Goal: Information Seeking & Learning: Learn about a topic

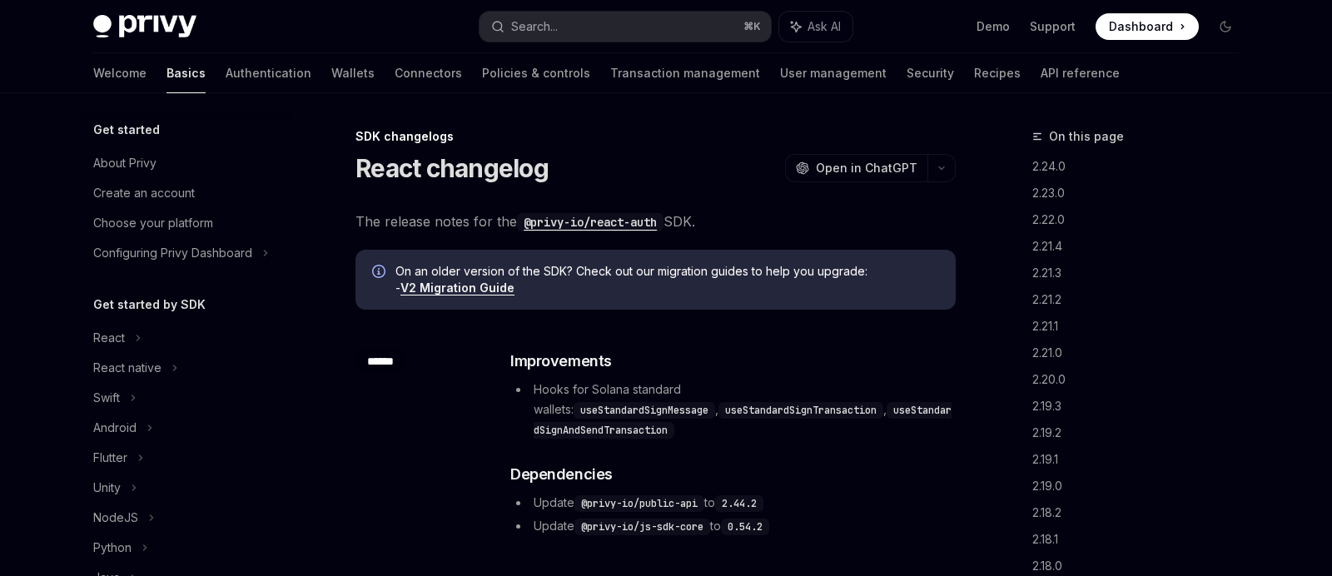
scroll to position [388, 0]
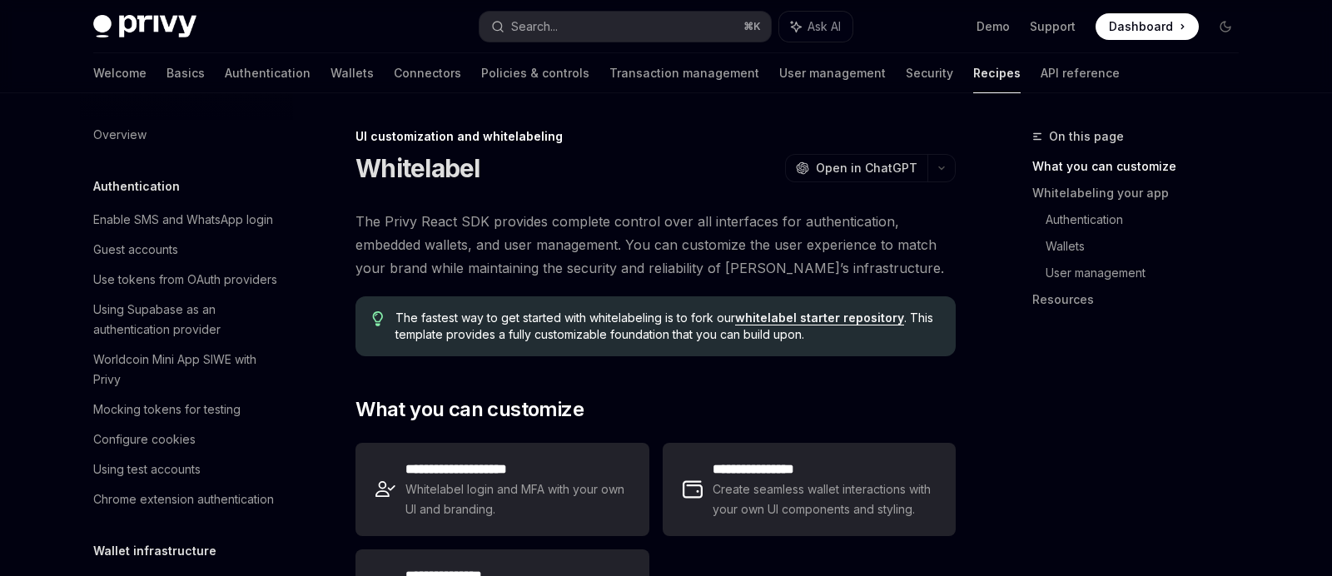
scroll to position [724, 0]
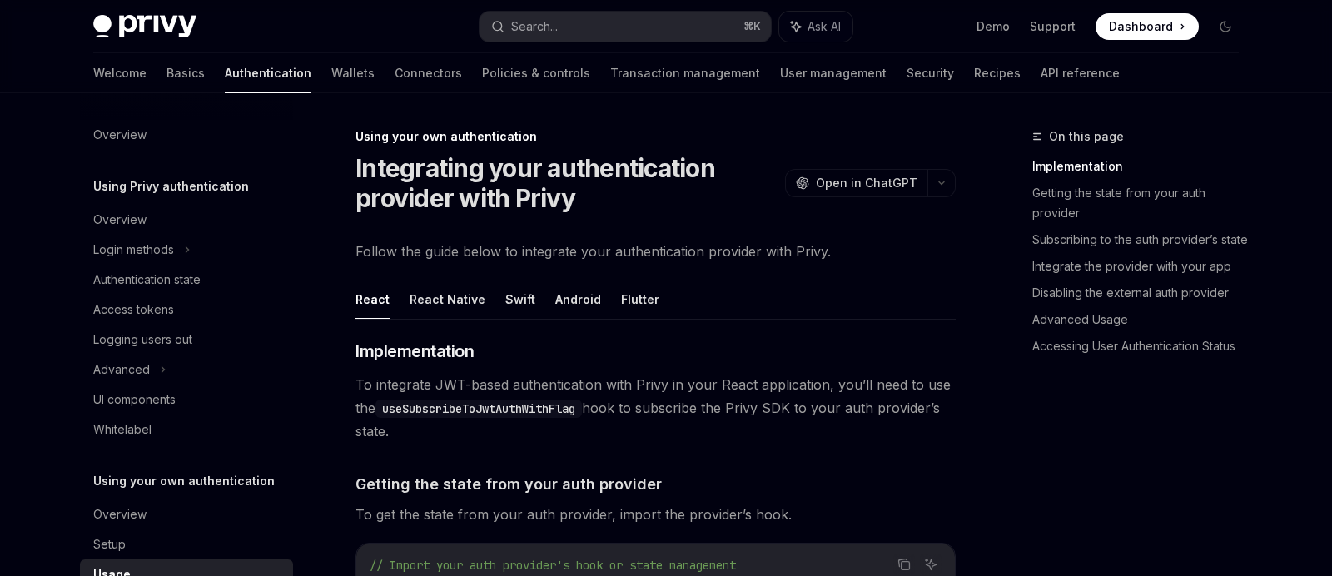
scroll to position [47, 0]
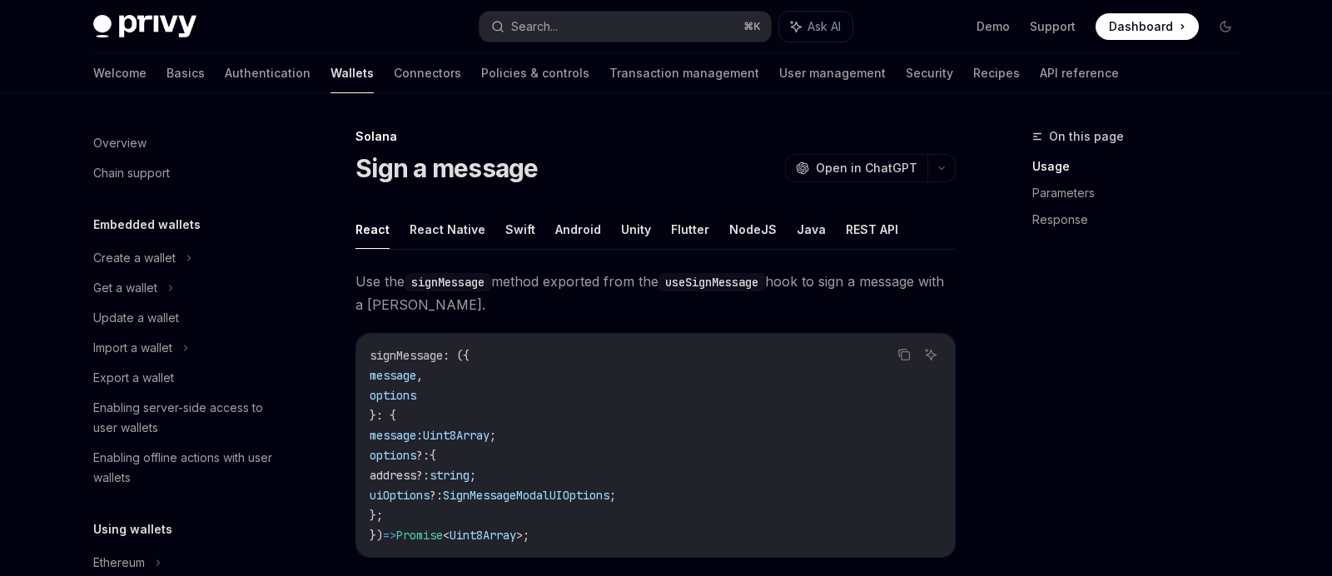
scroll to position [288, 0]
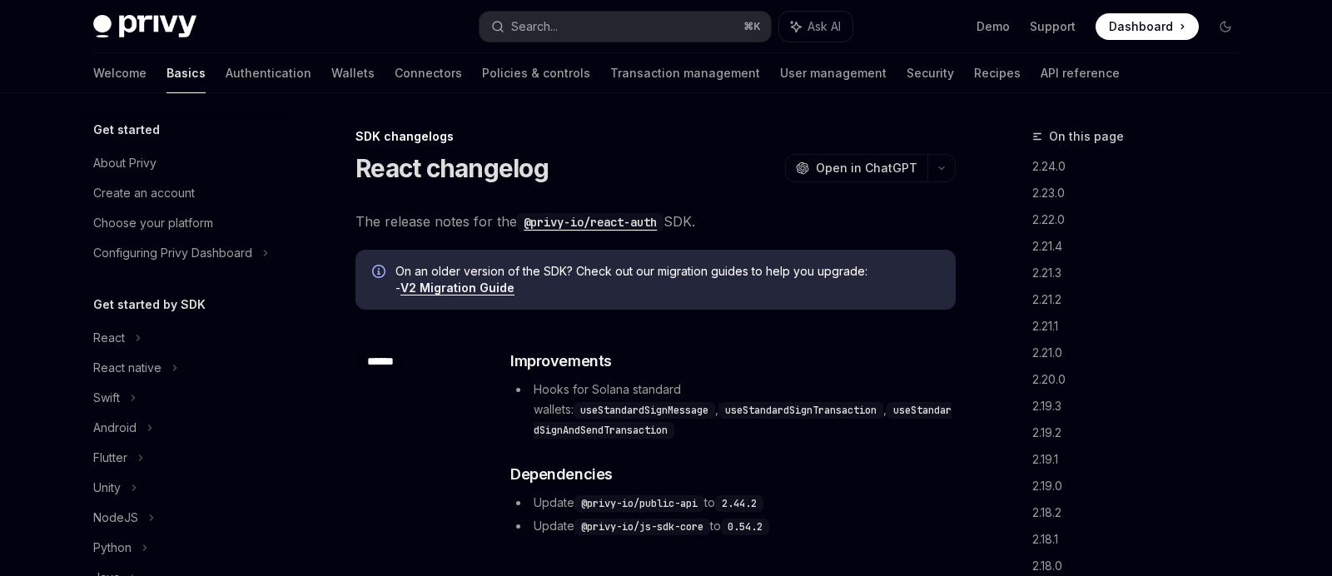
scroll to position [388, 0]
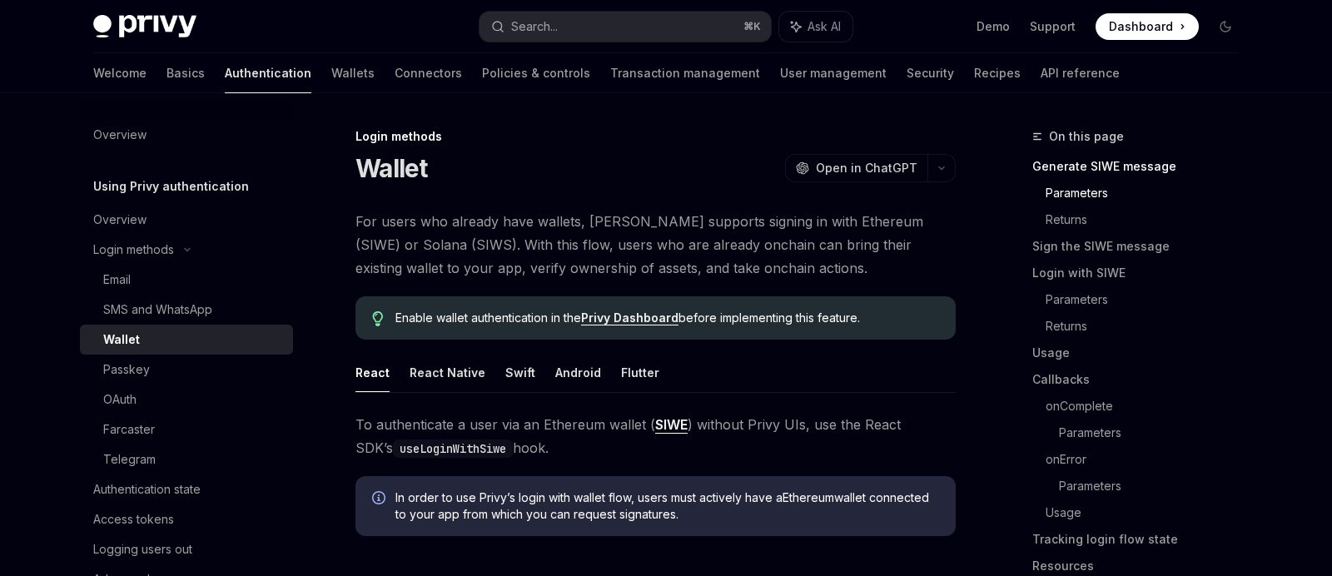
scroll to position [602, 0]
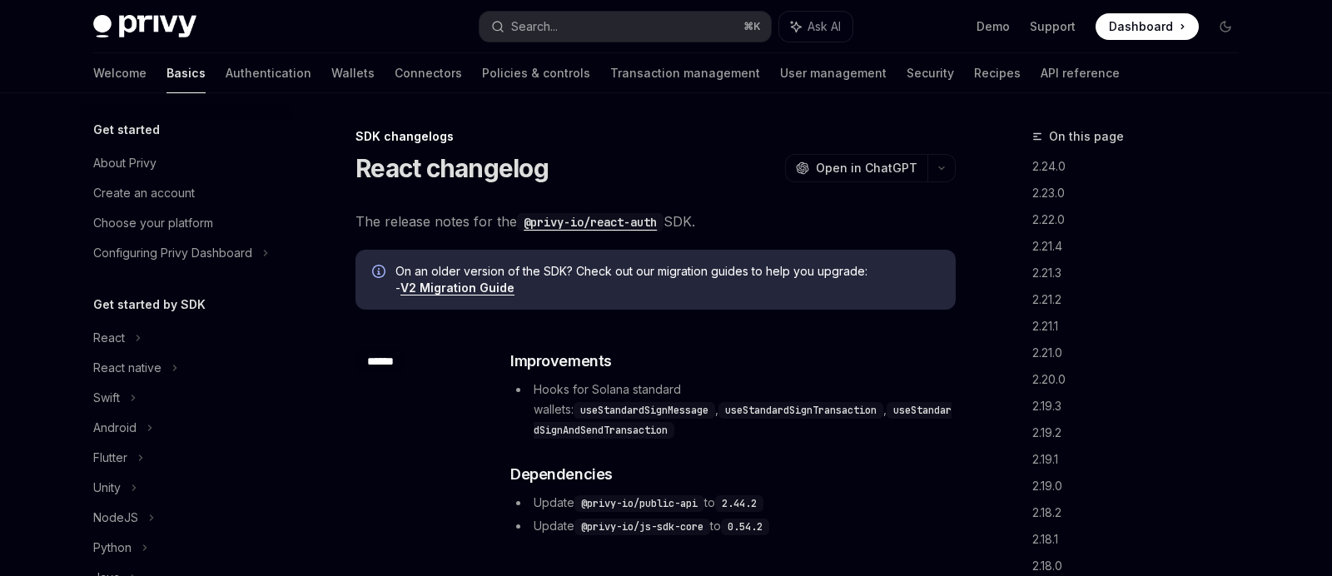
scroll to position [388, 0]
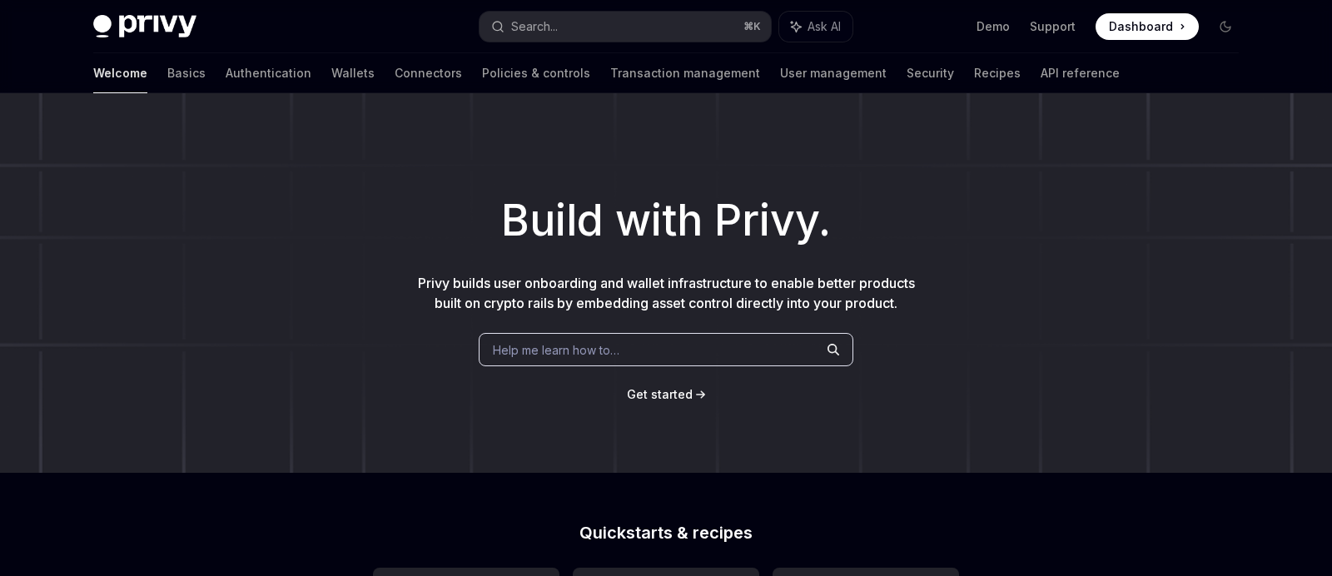
type textarea "*"
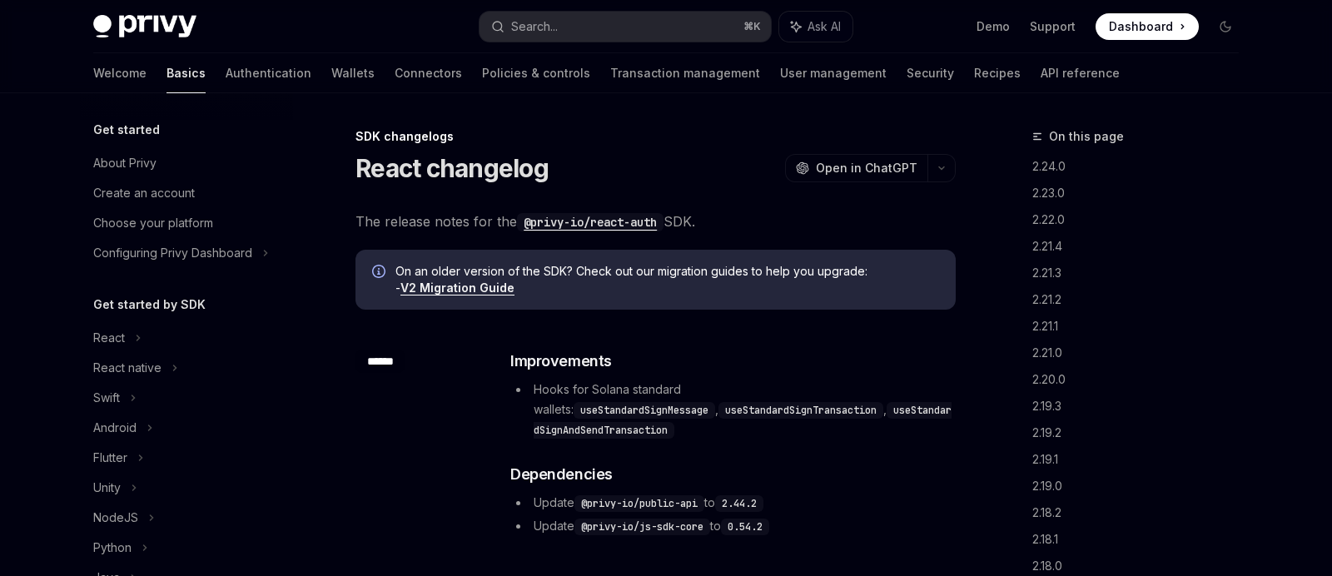
scroll to position [388, 0]
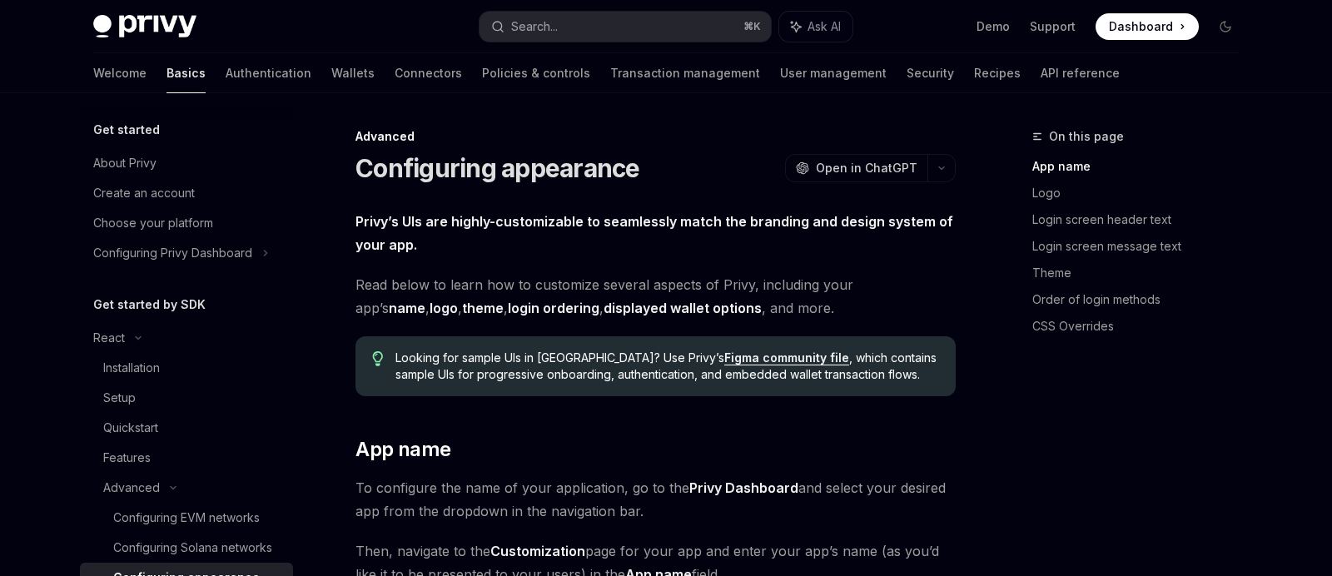
scroll to position [243, 0]
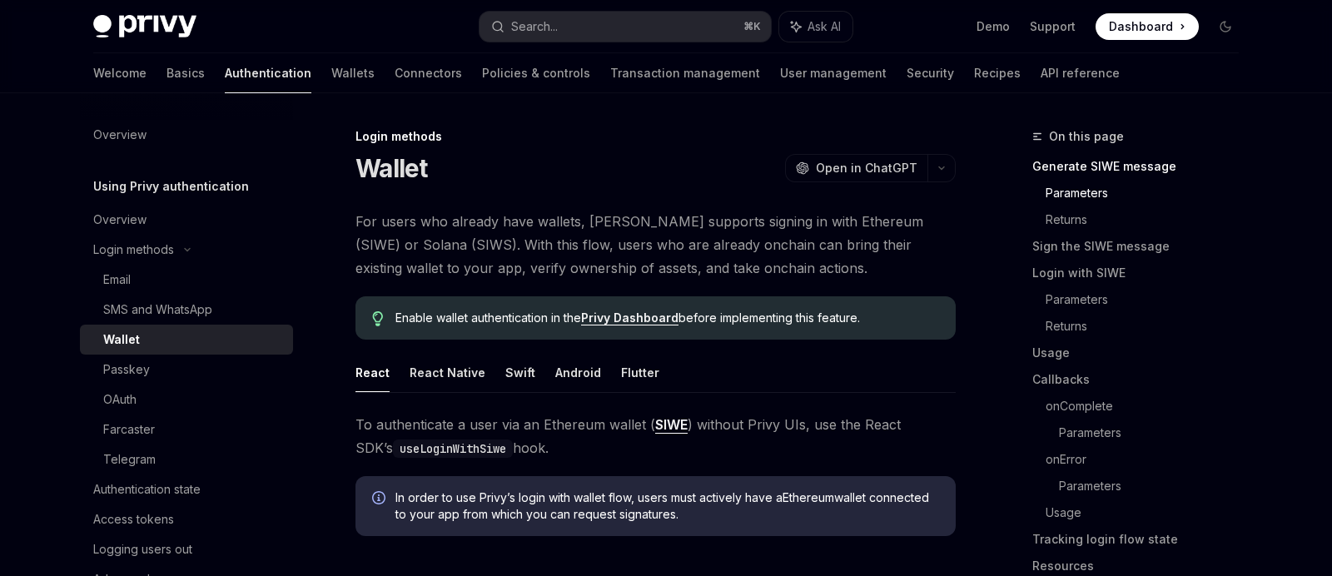
scroll to position [675, 0]
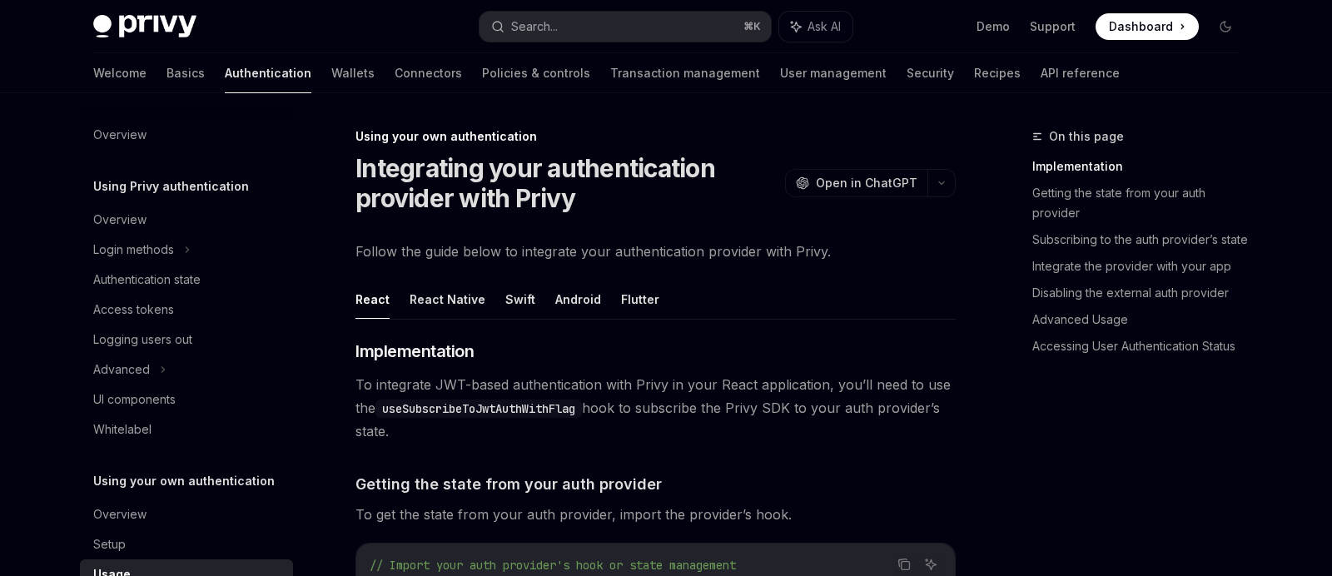
scroll to position [47, 0]
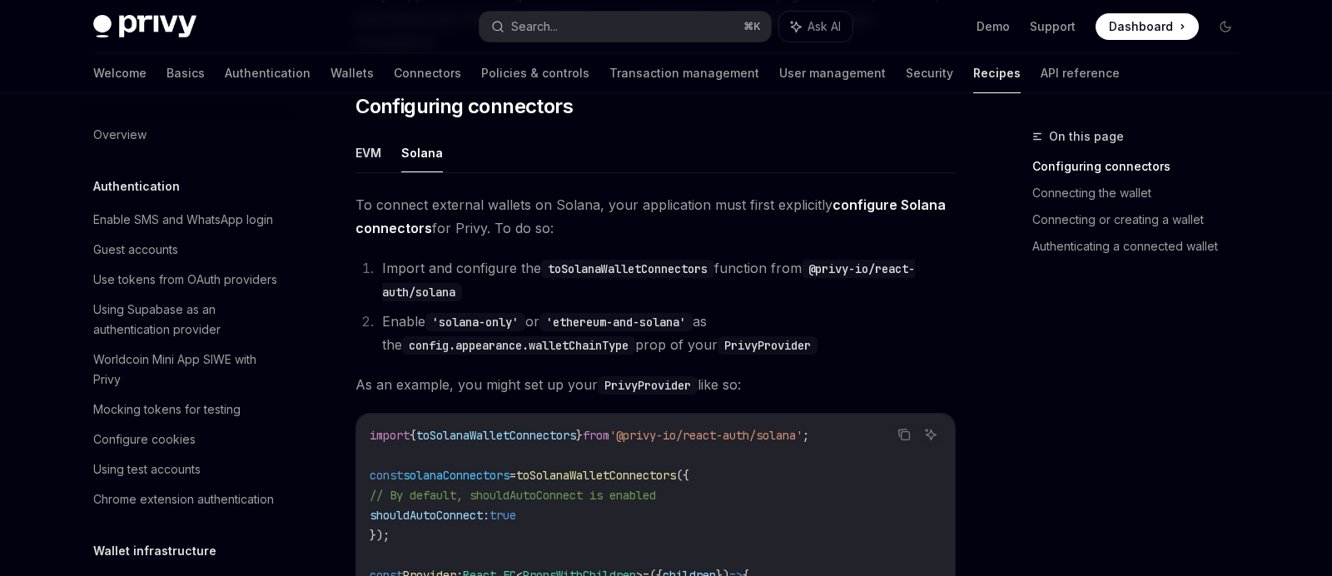
scroll to position [2463, 0]
